Goal: Find specific page/section: Find specific page/section

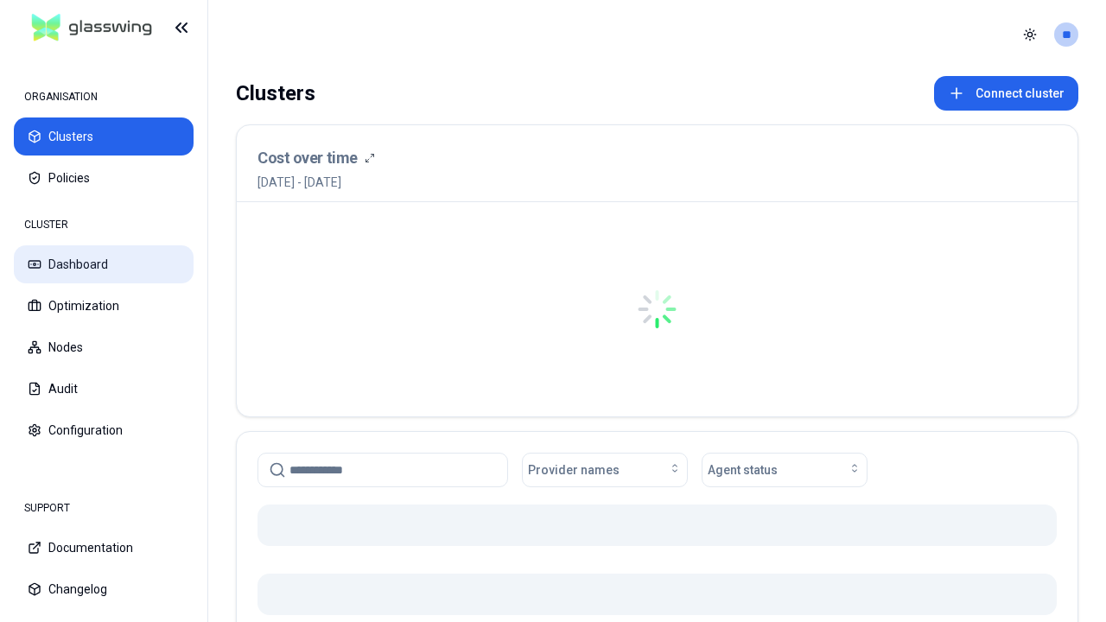
click at [104, 264] on button "Dashboard" at bounding box center [104, 264] width 180 height 38
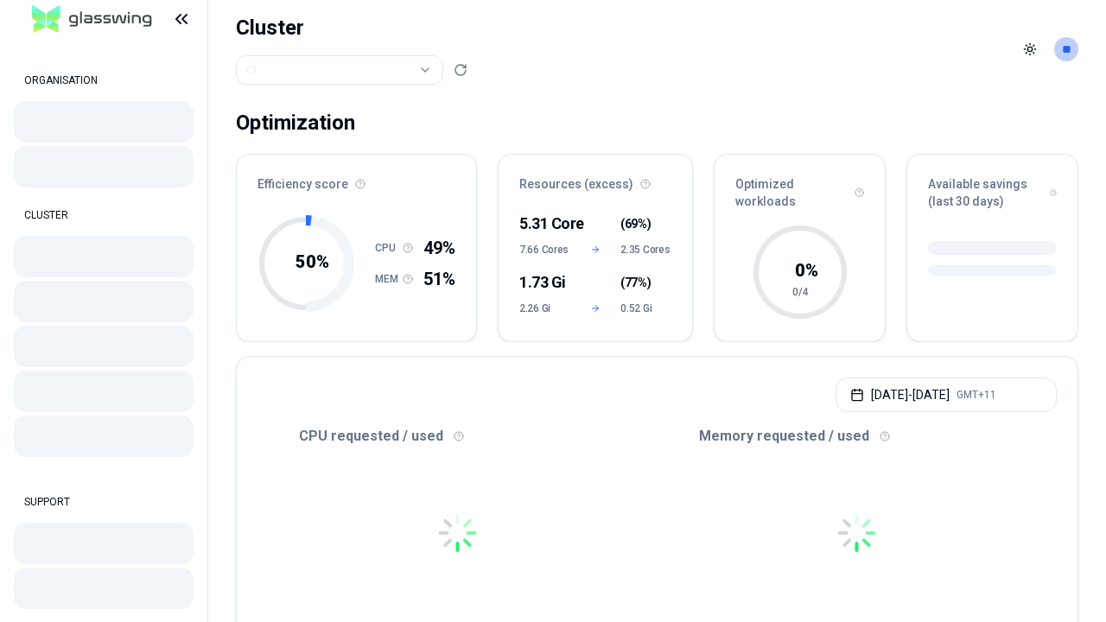
scroll to position [544, 0]
